Goal: Check status: Check status

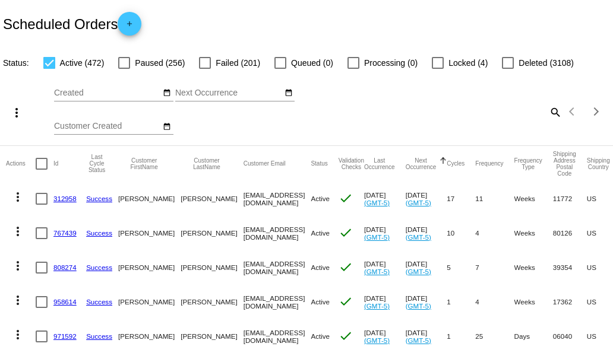
click at [548, 111] on mat-icon "search" at bounding box center [555, 112] width 14 height 18
click at [423, 109] on input "Search" at bounding box center [486, 110] width 153 height 10
paste input "[EMAIL_ADDRESS][DOMAIN_NAME]"
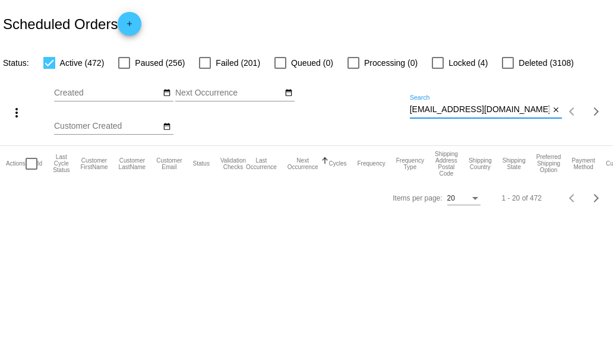
type input "[EMAIL_ADDRESS][DOMAIN_NAME]"
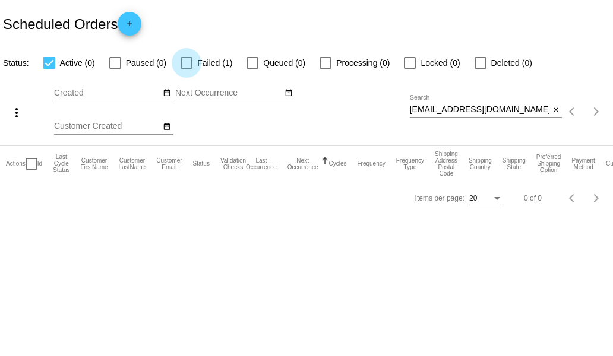
click at [190, 65] on div at bounding box center [187, 63] width 12 height 12
click at [186, 69] on input "Failed (1)" at bounding box center [186, 69] width 1 height 1
checkbox input "true"
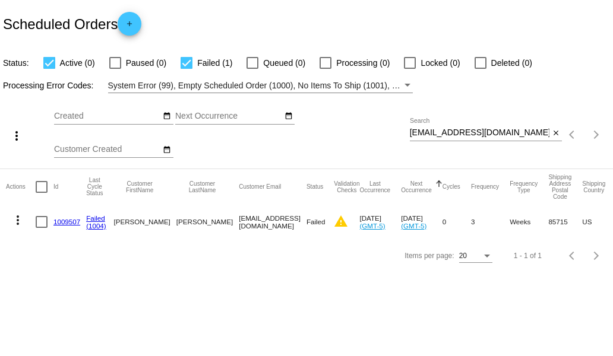
click at [67, 222] on link "1009507" at bounding box center [66, 222] width 27 height 8
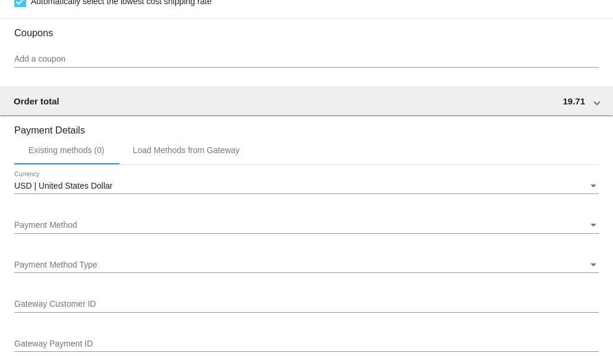
scroll to position [1010, 0]
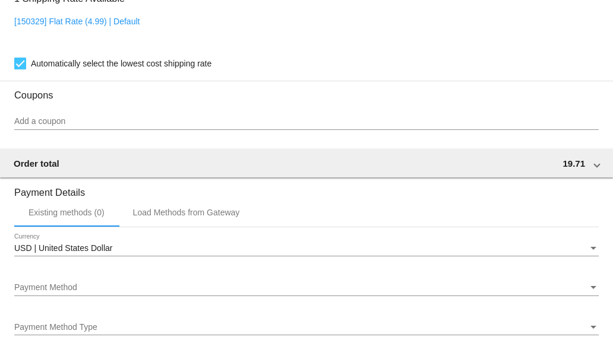
click at [441, 211] on div "Existing methods (0) Load Methods from Gateway" at bounding box center [306, 212] width 584 height 29
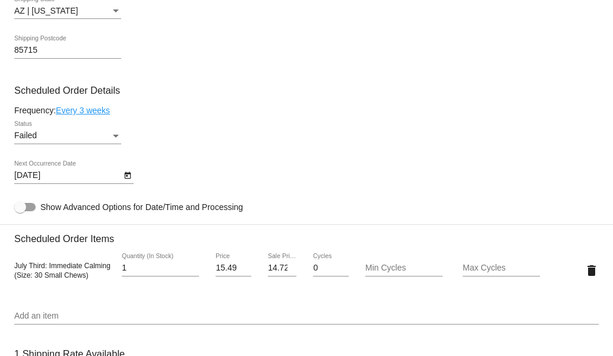
scroll to position [653, 0]
